Goal: Find specific page/section: Find specific page/section

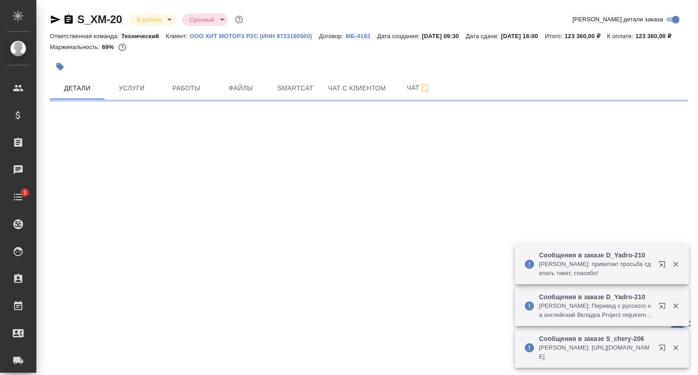
select select "RU"
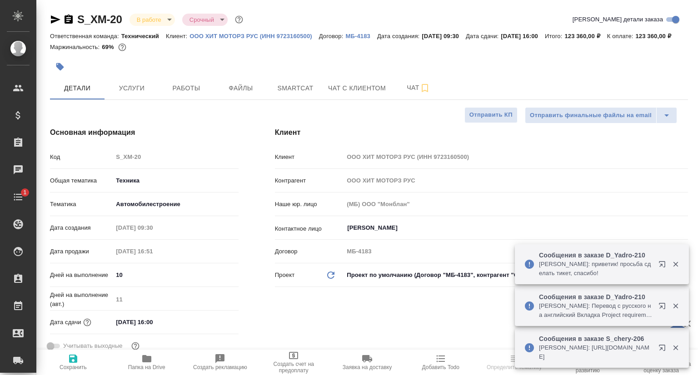
type textarea "x"
type input "[PERSON_NAME]"
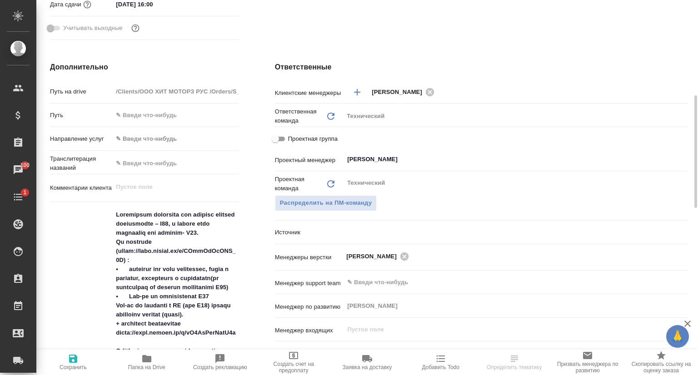
scroll to position [409, 0]
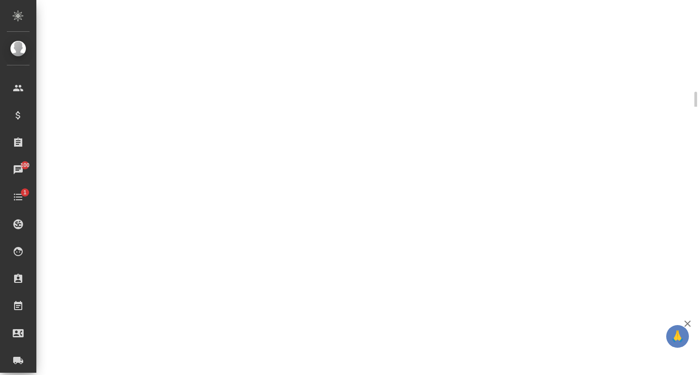
select select "RU"
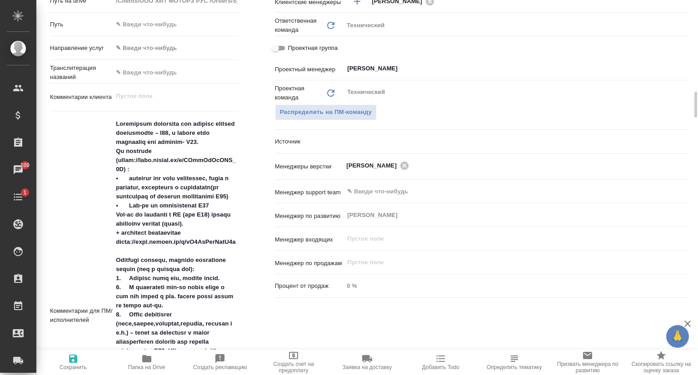
type textarea "x"
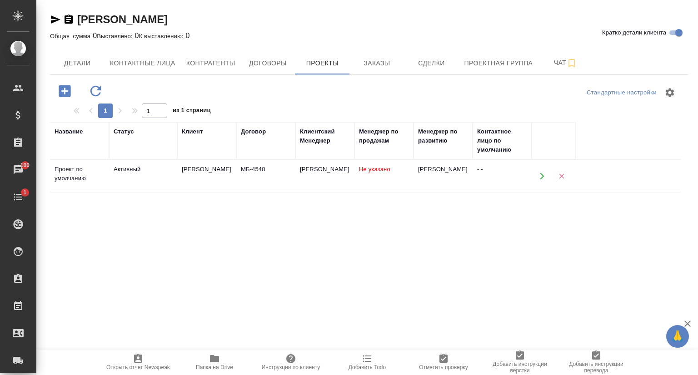
click at [380, 66] on span "Заказы" at bounding box center [377, 63] width 44 height 11
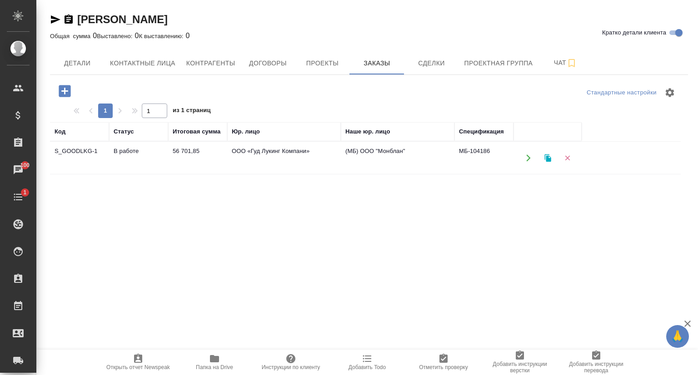
click at [81, 149] on td "S_GOODLKG-1" at bounding box center [79, 158] width 59 height 32
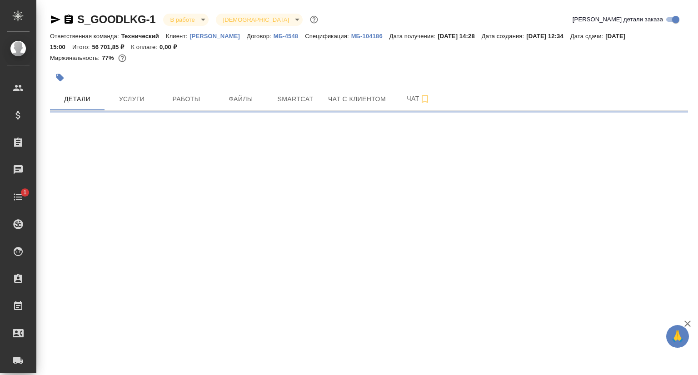
select select "RU"
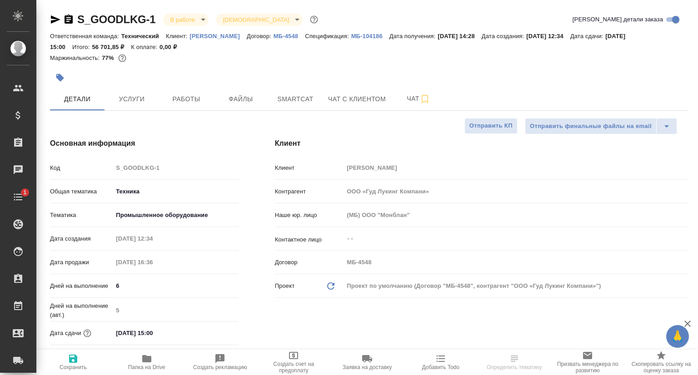
type textarea "x"
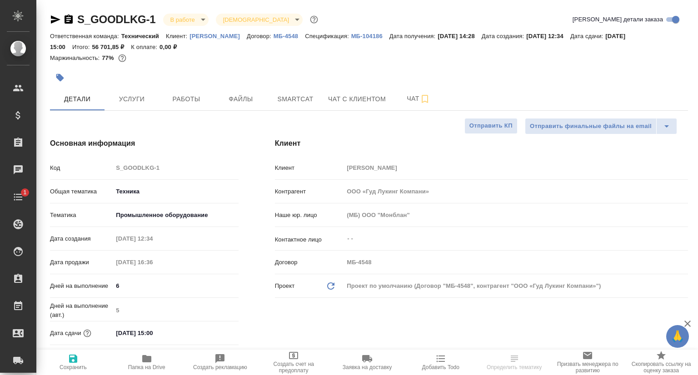
type textarea "x"
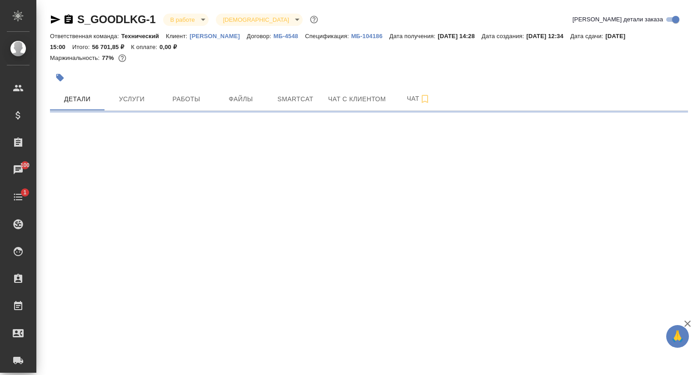
select select "RU"
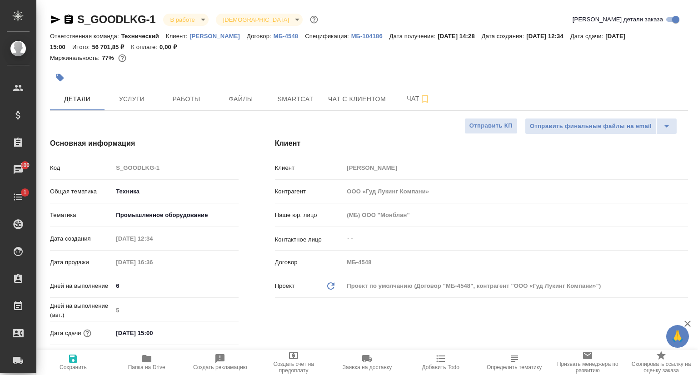
type textarea "x"
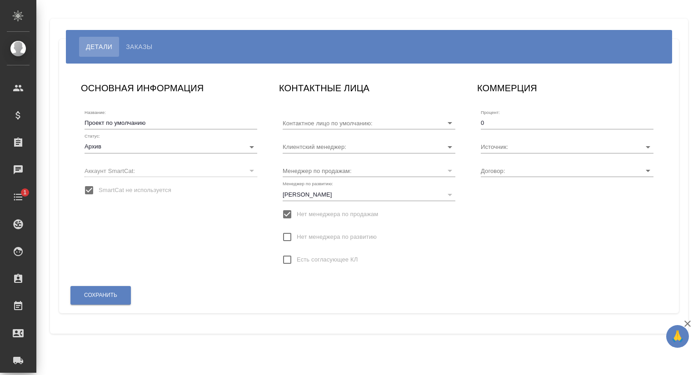
type input "AU-4200/ХК 317-25-ЦСМ"
type input "Сорокина Мария"
type input "[PERSON_NAME]"
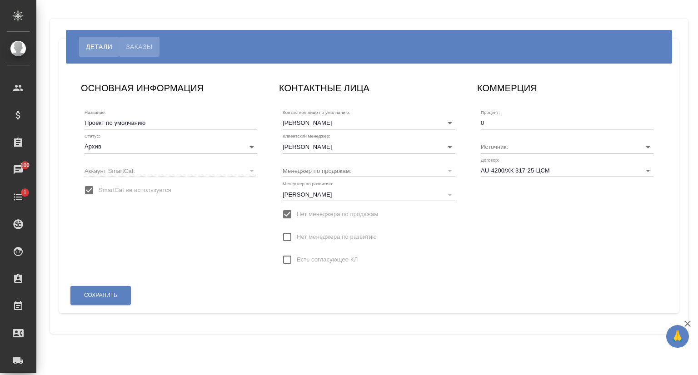
click at [138, 42] on span "Заказы" at bounding box center [139, 46] width 26 height 11
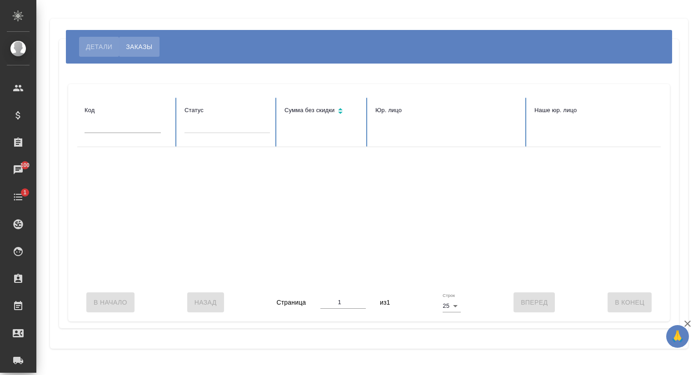
click at [102, 45] on span "Детали" at bounding box center [99, 46] width 26 height 11
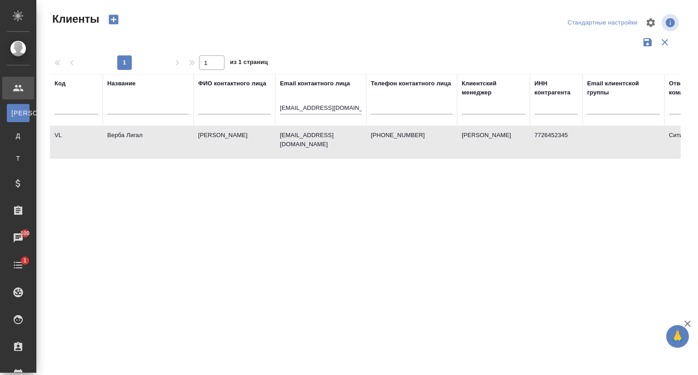
select select "RU"
drag, startPoint x: 360, startPoint y: 108, endPoint x: 255, endPoint y: 114, distance: 105.1
click at [255, 114] on tr "Код Название ФИО контактного лица Email контактного лица [EMAIL_ADDRESS][DOMAIN…" at bounding box center [393, 100] width 687 height 52
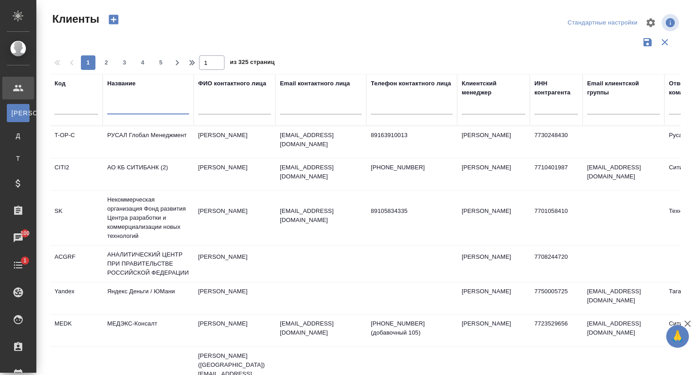
click at [145, 104] on input "text" at bounding box center [148, 108] width 82 height 11
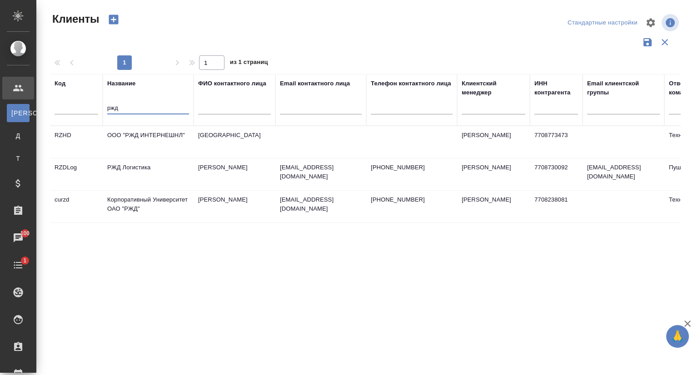
click at [134, 198] on td "Корпоративный Университет ОАО "РЖД"" at bounding box center [148, 207] width 91 height 32
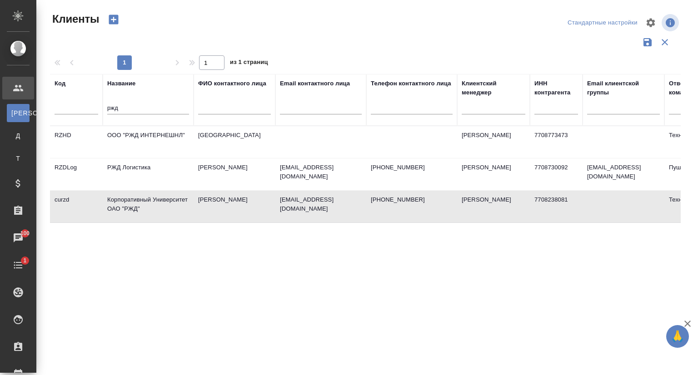
click at [134, 198] on td "Корпоративный Университет ОАО "РЖД"" at bounding box center [148, 207] width 91 height 32
drag, startPoint x: 131, startPoint y: 113, endPoint x: 87, endPoint y: 113, distance: 44.1
click at [87, 113] on tr "Код Название ржд ФИО контактного лица Email контактного лица Телефон контактног…" at bounding box center [393, 100] width 687 height 52
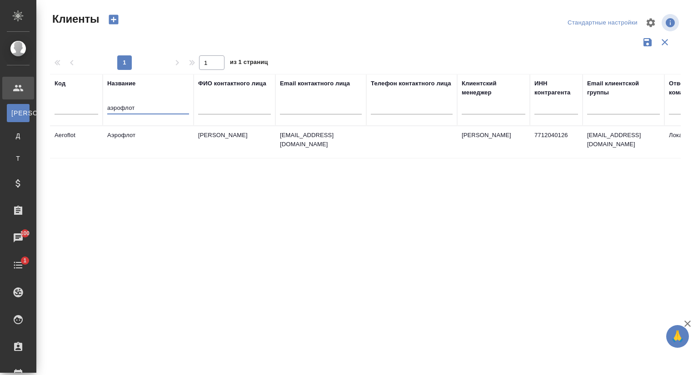
type input "аэрофлот"
click at [128, 137] on td "Аэрофлот" at bounding box center [148, 142] width 91 height 32
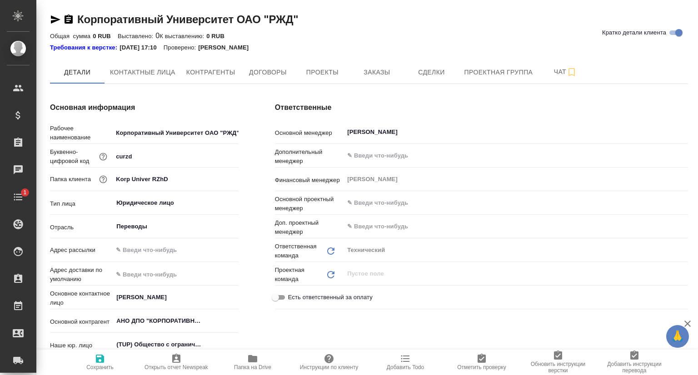
type textarea "x"
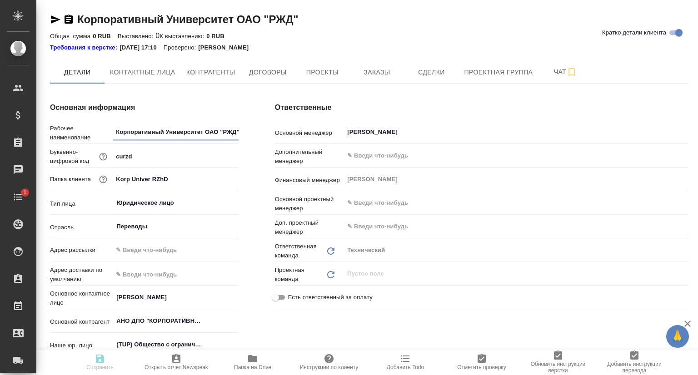
type textarea "x"
click at [327, 75] on span "Проекты" at bounding box center [322, 72] width 44 height 11
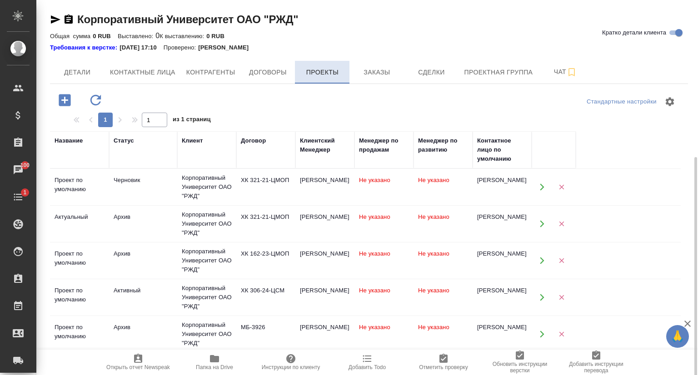
scroll to position [136, 0]
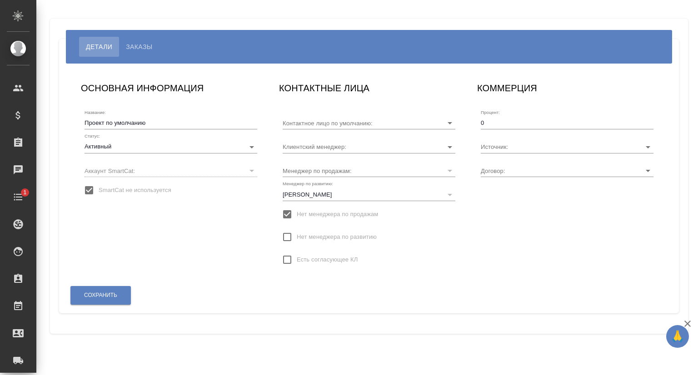
type input "[PERSON_NAME]"
type input "AU-4200/ХК 317-25-ЦСМ"
type input "[PERSON_NAME]"
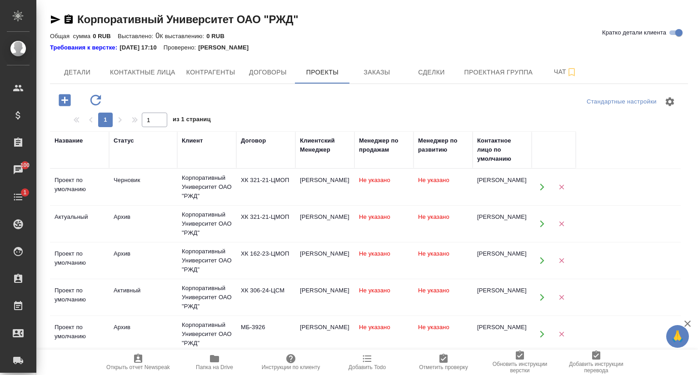
scroll to position [136, 0]
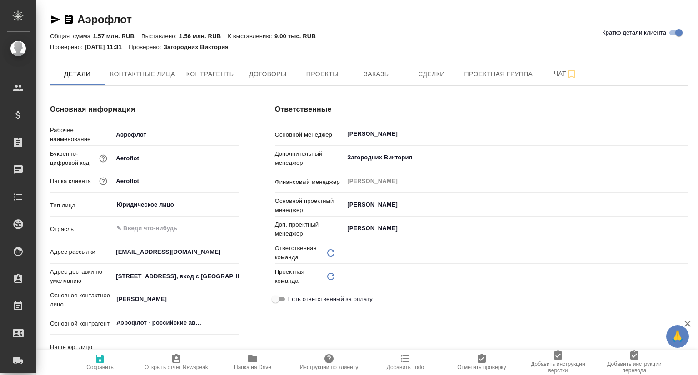
type textarea "x"
type input "(TUP) Общество с ограниченной ответственностью «Технологии управления переводом»"
type textarea "x"
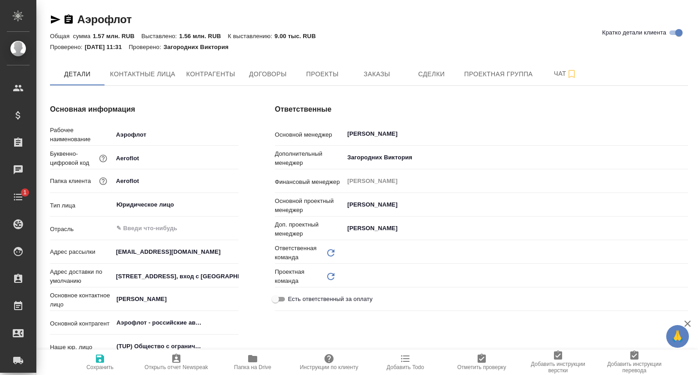
type input "Локализация"
type textarea "x"
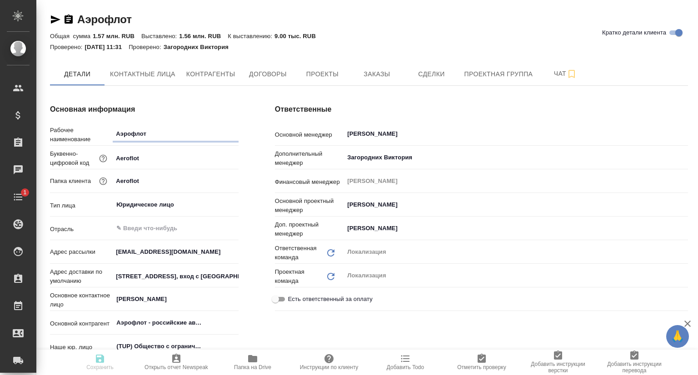
type textarea "x"
click at [390, 73] on span "Заказы" at bounding box center [377, 74] width 44 height 11
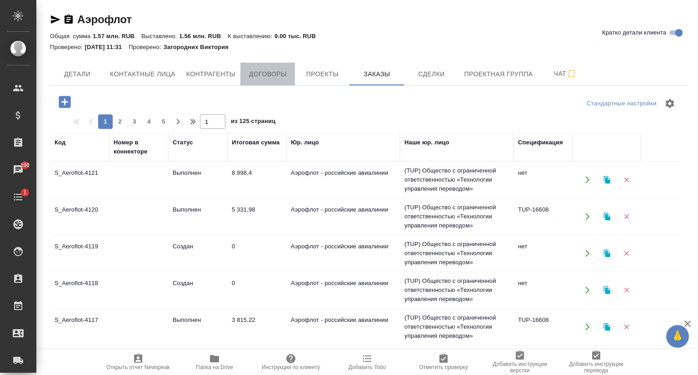
click at [253, 77] on span "Договоры" at bounding box center [268, 74] width 44 height 11
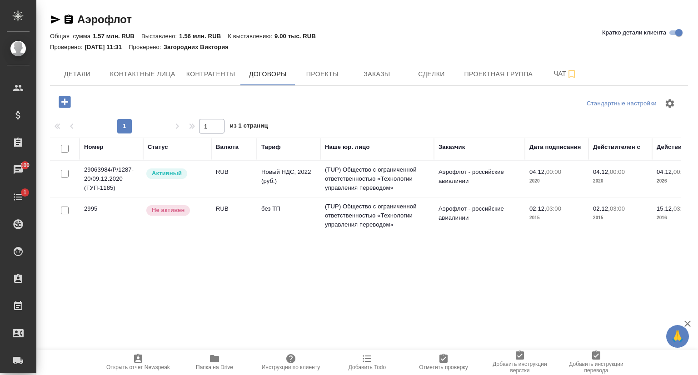
click at [207, 363] on span "Папка на Drive" at bounding box center [214, 361] width 65 height 17
